Goal: Book appointment/travel/reservation

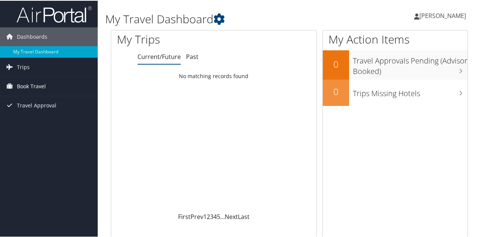
drag, startPoint x: 0, startPoint y: 0, endPoint x: 21, endPoint y: 86, distance: 88.7
click at [21, 86] on span "Book Travel" at bounding box center [31, 85] width 29 height 19
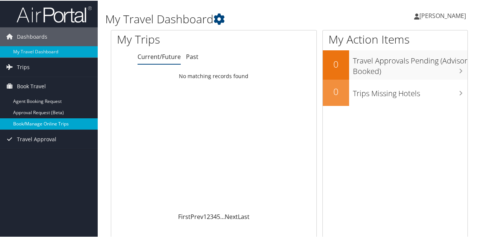
click at [70, 121] on link "Book/Manage Online Trips" at bounding box center [49, 123] width 98 height 11
